Goal: Task Accomplishment & Management: Complete application form

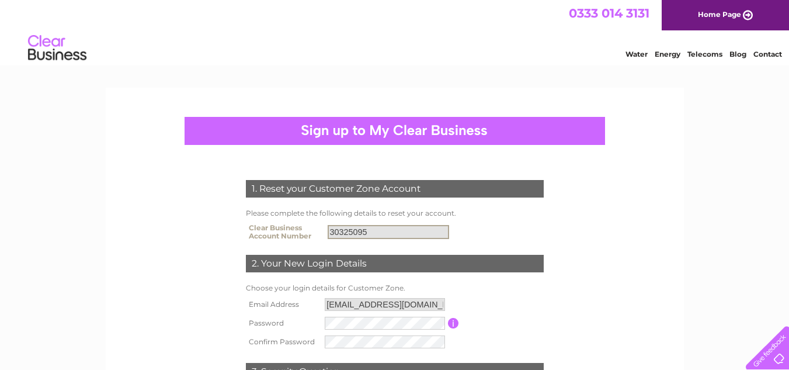
drag, startPoint x: 371, startPoint y: 231, endPoint x: 343, endPoint y: 231, distance: 27.5
click at [343, 231] on input "30325095" at bounding box center [388, 232] width 121 height 14
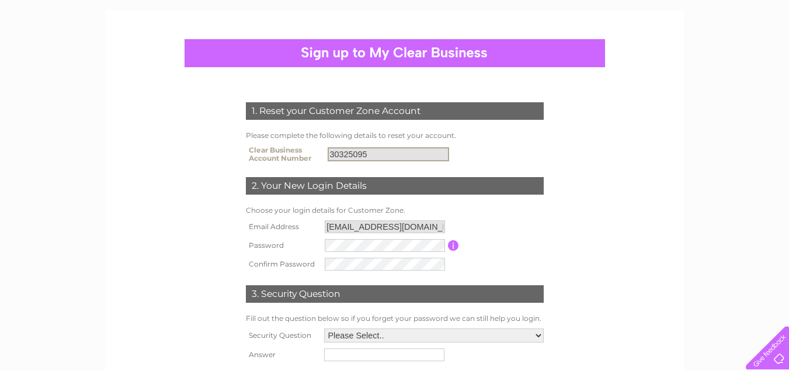
scroll to position [58, 0]
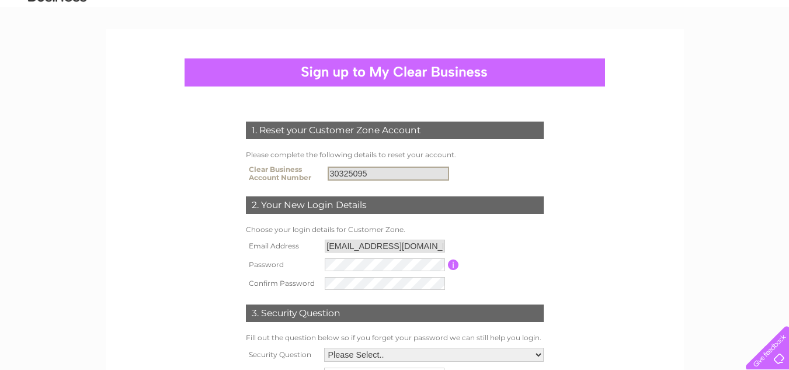
click at [370, 173] on input "30325095" at bounding box center [388, 173] width 121 height 14
click at [380, 175] on input "30325095" at bounding box center [388, 173] width 121 height 14
drag, startPoint x: 367, startPoint y: 175, endPoint x: 352, endPoint y: 173, distance: 15.2
click at [352, 173] on input "30325095" at bounding box center [388, 173] width 121 height 14
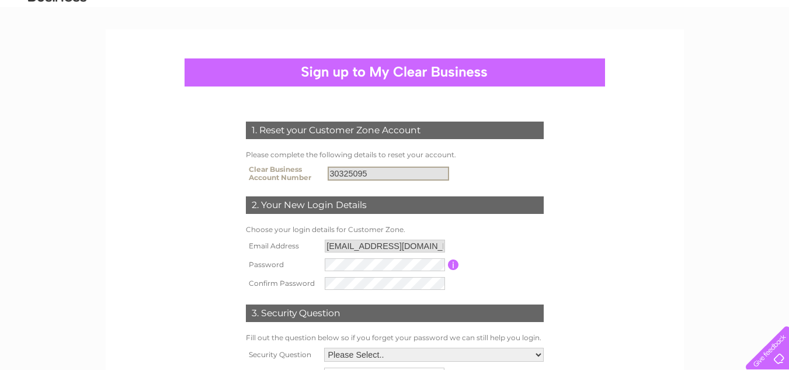
click at [373, 173] on input "30325095" at bounding box center [388, 173] width 121 height 14
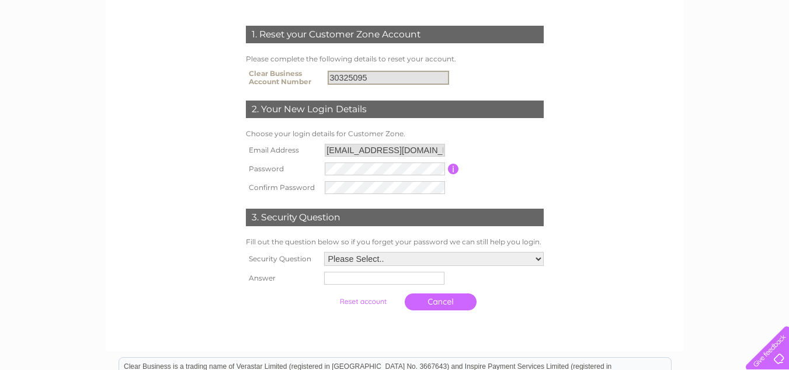
scroll to position [175, 0]
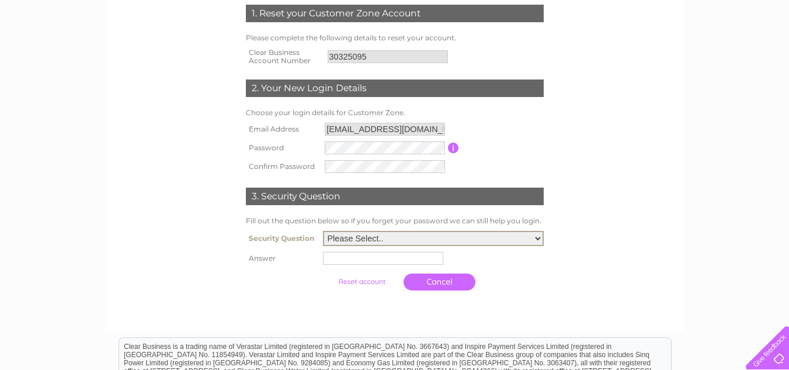
click at [340, 237] on select "Please Select.. In what town or city was your first job? In what town or city d…" at bounding box center [433, 238] width 221 height 15
click at [583, 276] on form "1. Reset your Customer Zone Account Please complete the following details to re…" at bounding box center [395, 149] width 556 height 337
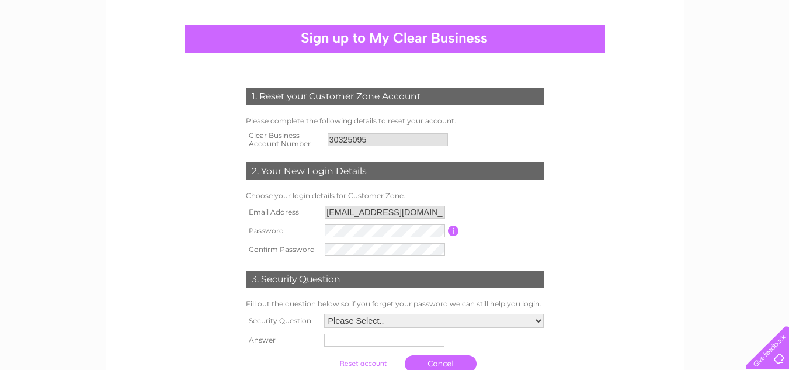
scroll to position [0, 0]
